Goal: Book appointment/travel/reservation

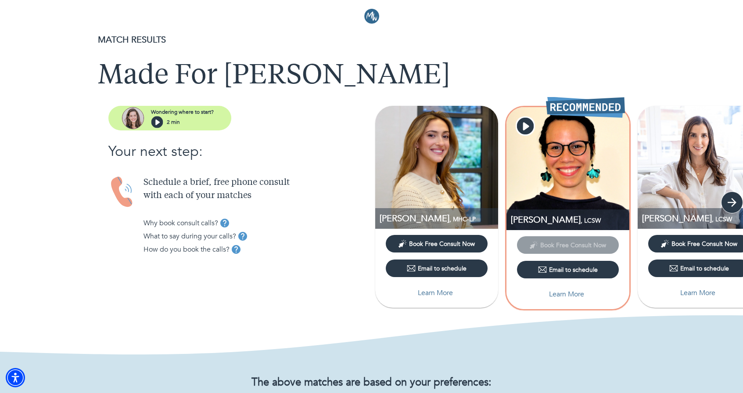
click at [731, 198] on icon "button" at bounding box center [731, 202] width 9 height 9
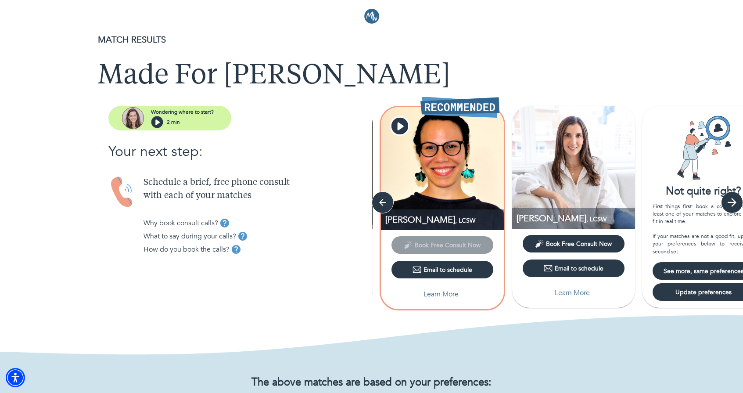
click at [731, 198] on icon "button" at bounding box center [731, 202] width 9 height 9
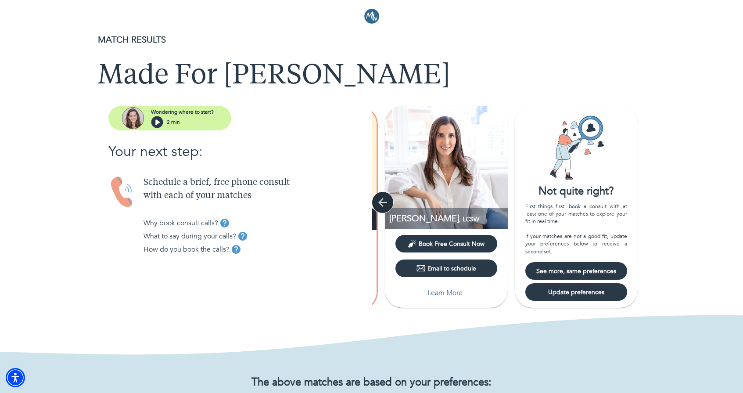
click at [379, 204] on icon "button" at bounding box center [382, 202] width 13 height 13
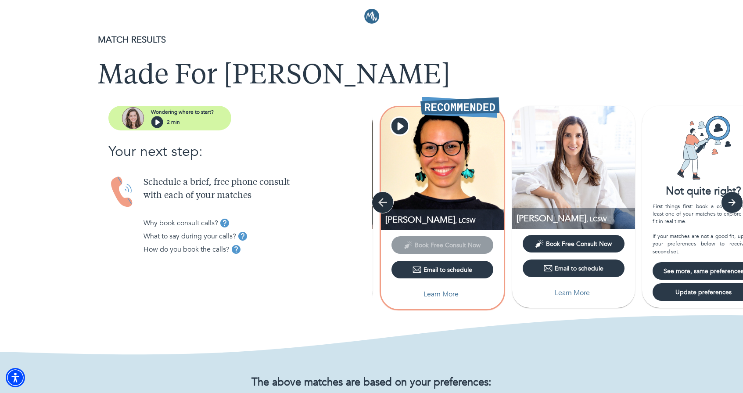
click at [379, 204] on icon "button" at bounding box center [382, 202] width 13 height 13
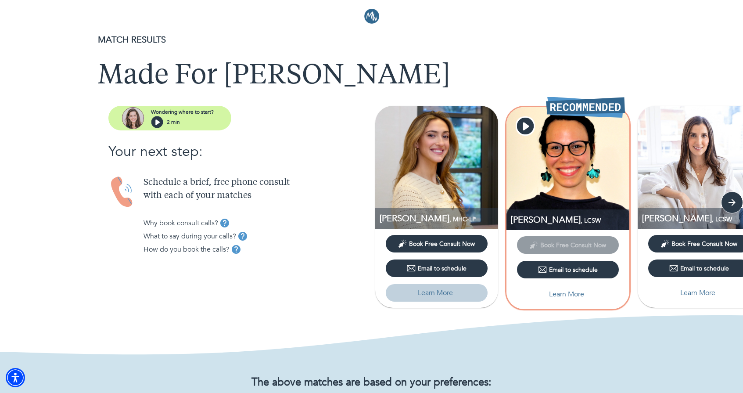
click at [438, 283] on p "Learn More" at bounding box center [435, 292] width 35 height 11
select select "2"
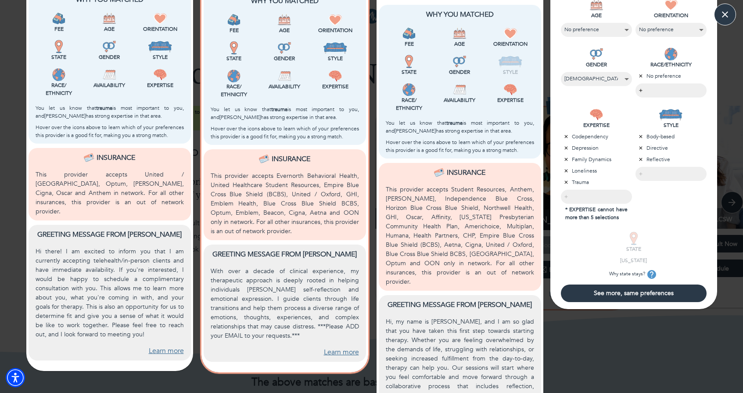
scroll to position [245, 0]
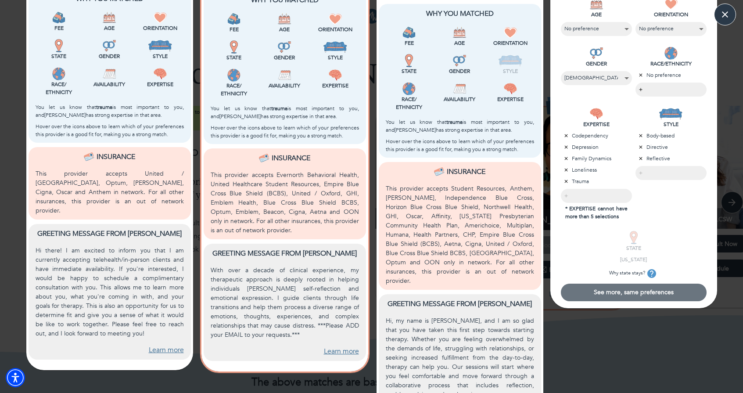
click at [618, 283] on span "See more, same preferences" at bounding box center [633, 292] width 139 height 8
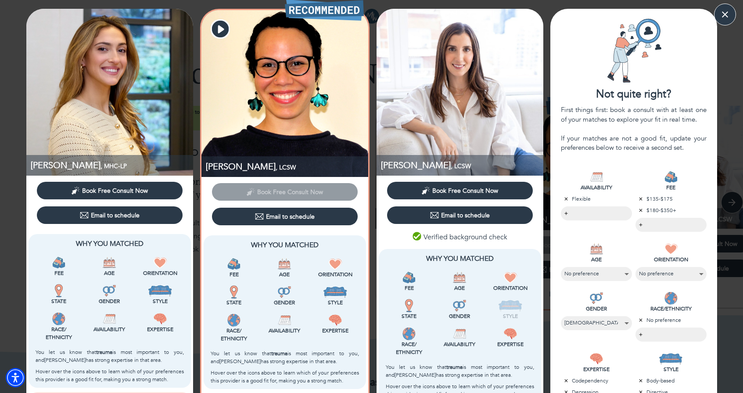
scroll to position [0, 0]
click at [734, 8] on div "[PERSON_NAME] , MHC-LP Book Free Consult Now Email to schedule Why You Matched …" at bounding box center [371, 338] width 743 height 676
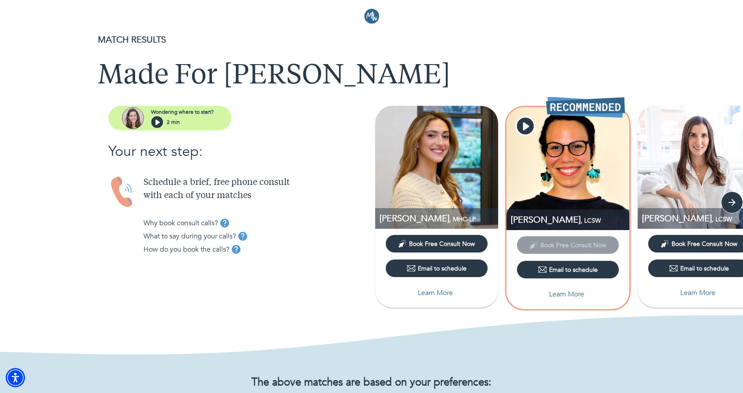
click at [725, 12] on header at bounding box center [371, 13] width 743 height 26
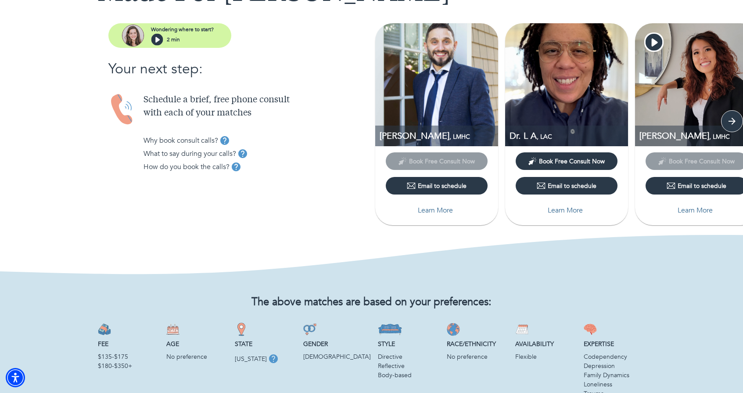
scroll to position [82, 0]
click at [733, 118] on icon "button" at bounding box center [731, 121] width 9 height 9
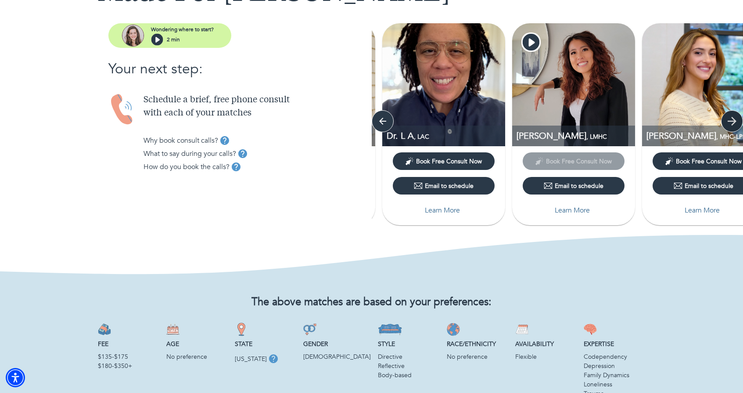
click at [733, 118] on icon "button" at bounding box center [731, 121] width 9 height 9
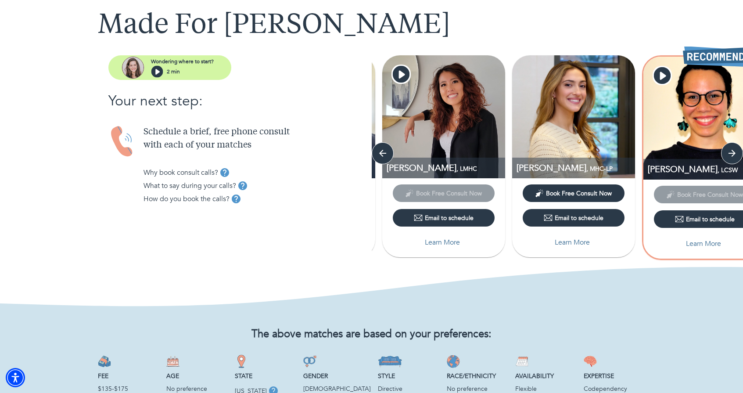
scroll to position [46, 0]
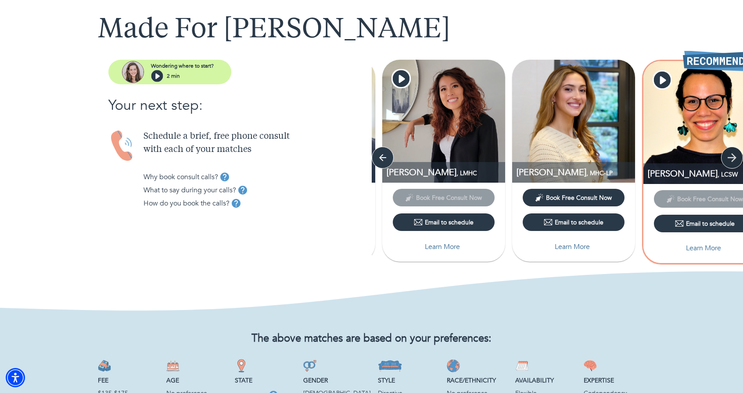
click at [729, 157] on icon "button" at bounding box center [731, 157] width 9 height 9
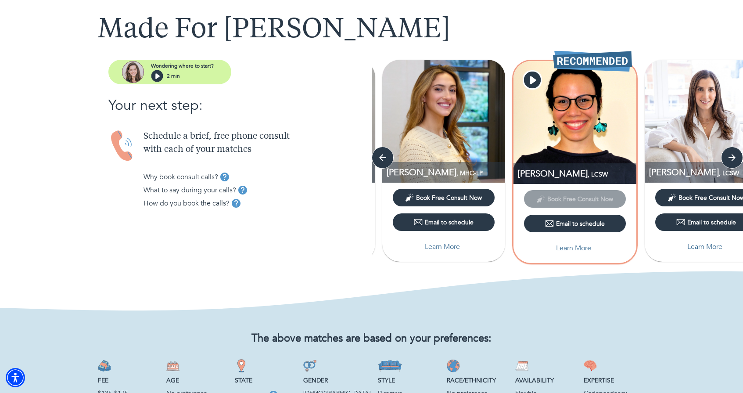
click at [588, 122] on img at bounding box center [574, 122] width 123 height 123
click at [534, 75] on icon "button" at bounding box center [531, 80] width 17 height 17
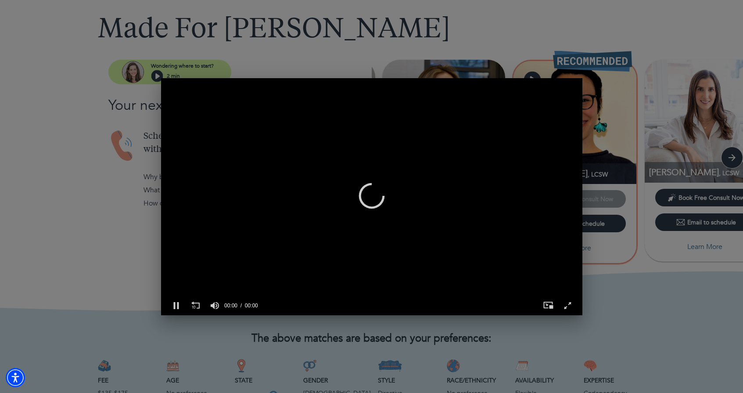
scroll to position [0, 421]
click at [642, 251] on div "0 of 15 seconds Volume 90% Press shift question mark to access a list of keyboa…" at bounding box center [371, 196] width 743 height 393
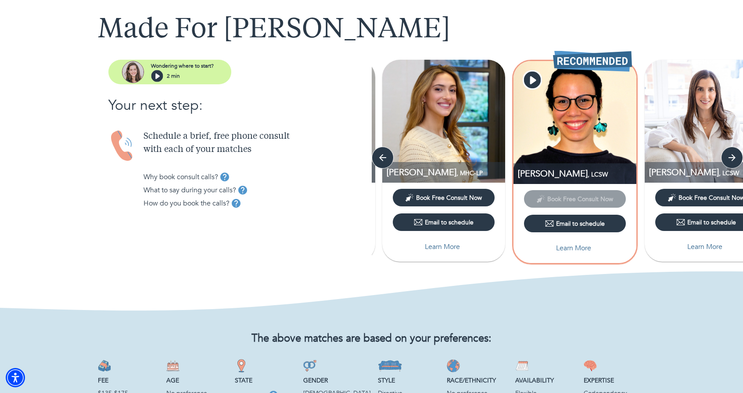
click at [417, 150] on img at bounding box center [443, 121] width 123 height 123
click at [439, 240] on button "Learn More" at bounding box center [444, 247] width 102 height 18
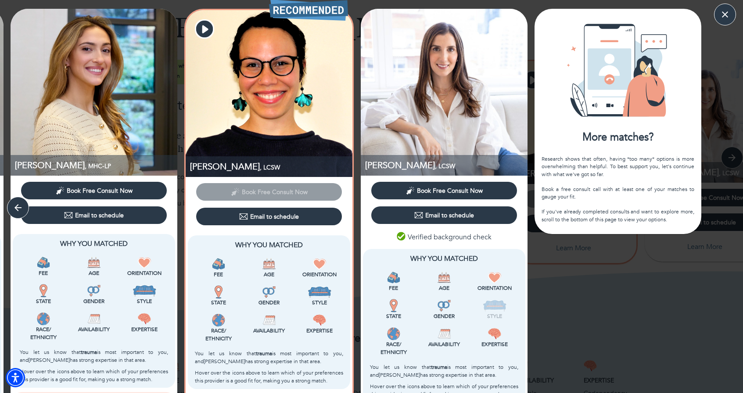
scroll to position [0, 0]
